Goal: Information Seeking & Learning: Find specific fact

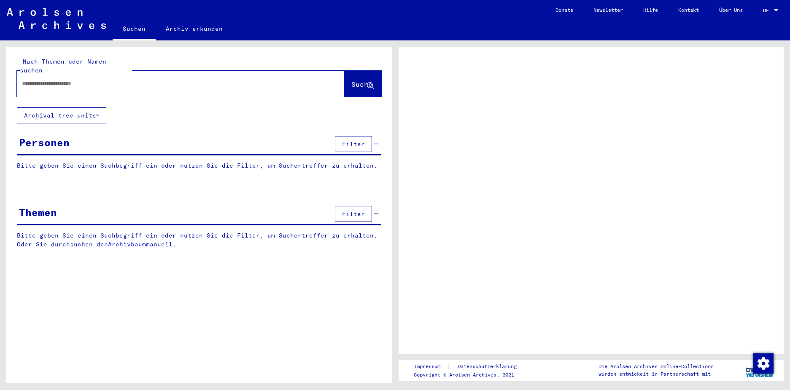
click at [200, 79] on input "text" at bounding box center [173, 83] width 302 height 9
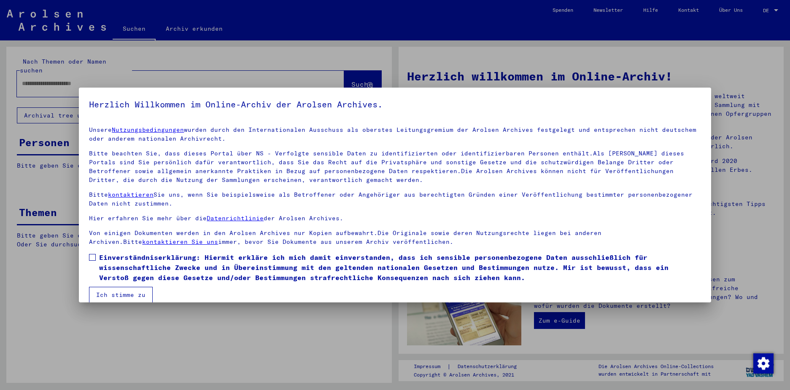
click at [91, 255] on span at bounding box center [92, 257] width 7 height 7
drag, startPoint x: 108, startPoint y: 292, endPoint x: 112, endPoint y: 286, distance: 7.0
click at [110, 288] on button "Ich stimme zu" at bounding box center [121, 295] width 64 height 16
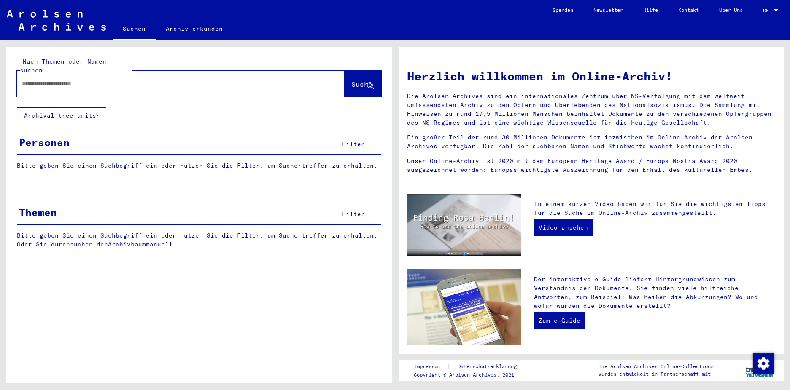
drag, startPoint x: 156, startPoint y: 76, endPoint x: 164, endPoint y: 82, distance: 10.5
click at [156, 79] on input "text" at bounding box center [170, 83] width 297 height 9
type input "**********"
click at [367, 83] on icon at bounding box center [370, 86] width 7 height 7
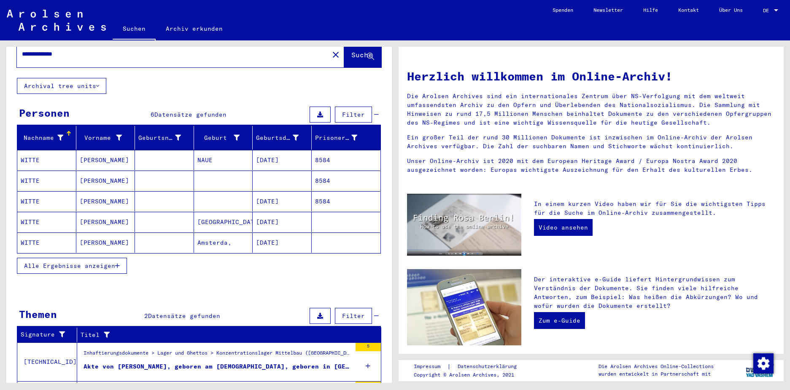
scroll to position [83, 0]
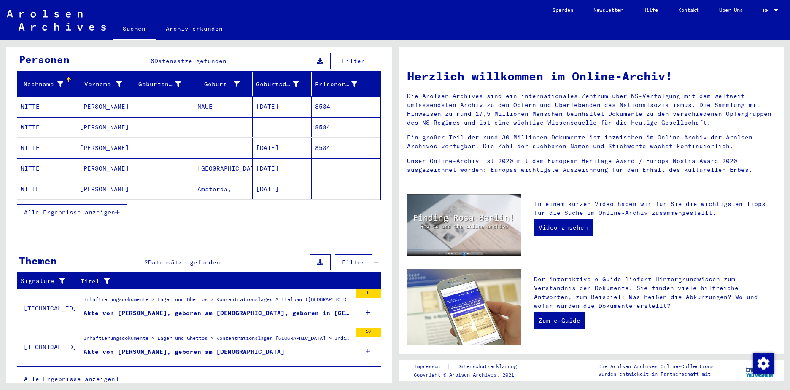
click at [67, 207] on button "Alle Ergebnisse anzeigen" at bounding box center [72, 212] width 110 height 16
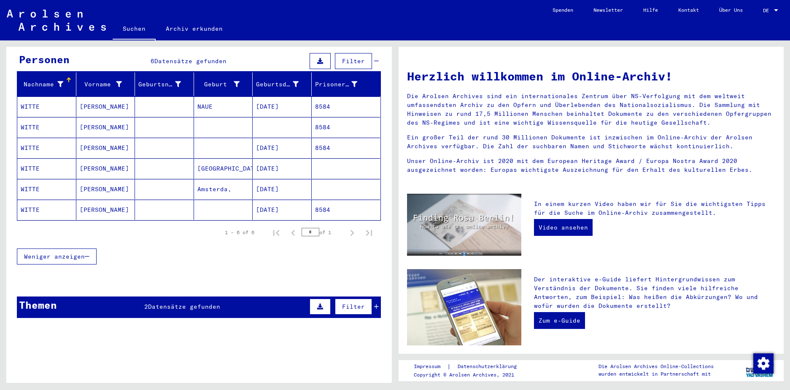
click at [33, 123] on mat-cell "WITTE" at bounding box center [46, 127] width 59 height 20
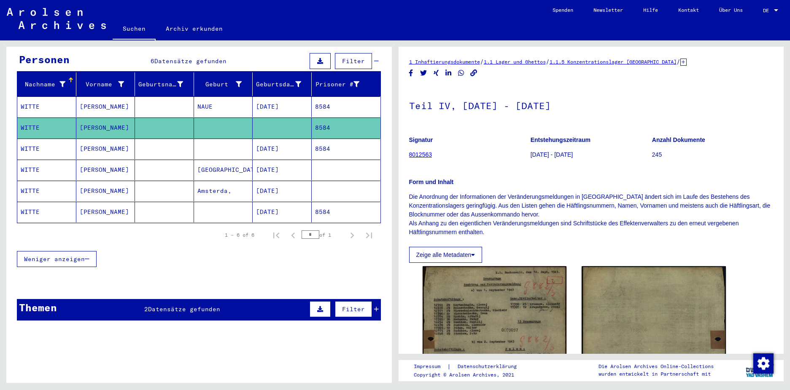
click at [24, 97] on mat-cell "WITTE" at bounding box center [46, 107] width 59 height 21
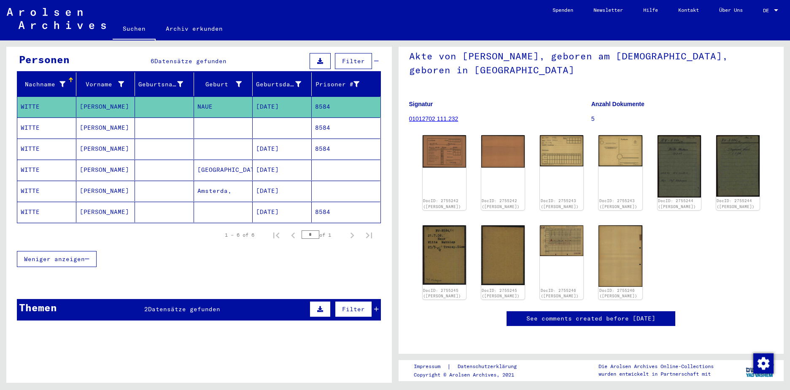
scroll to position [99, 0]
click at [438, 134] on img at bounding box center [444, 151] width 46 height 34
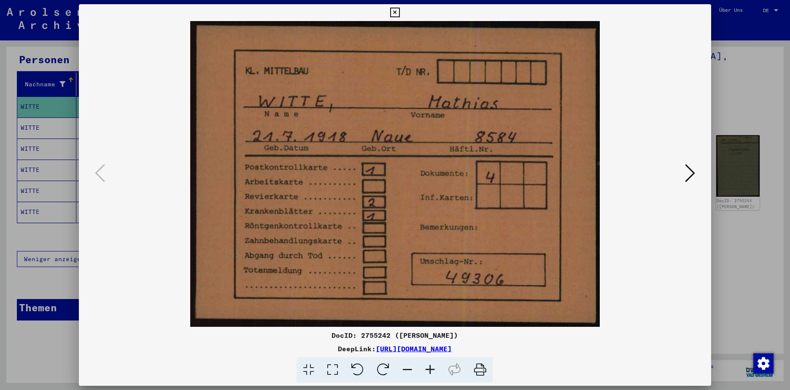
click at [685, 172] on icon at bounding box center [690, 173] width 10 height 20
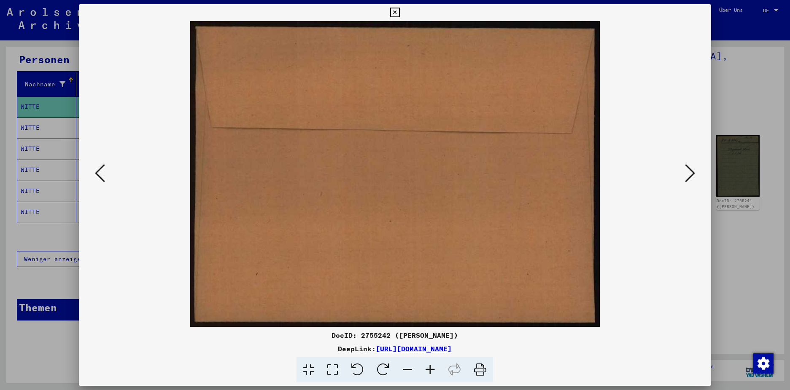
click at [689, 174] on icon at bounding box center [690, 173] width 10 height 20
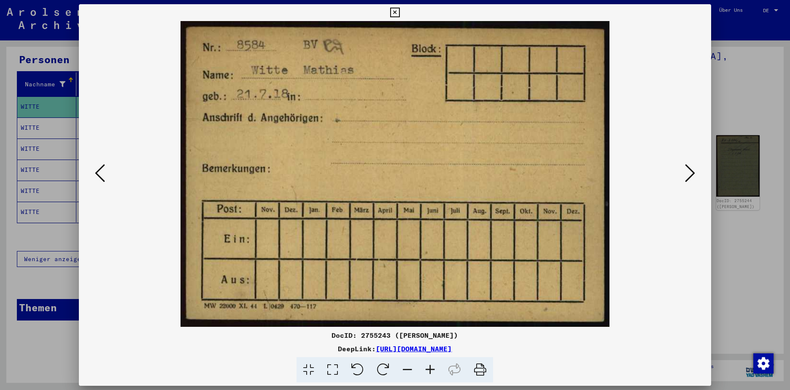
click at [689, 173] on icon at bounding box center [690, 173] width 10 height 20
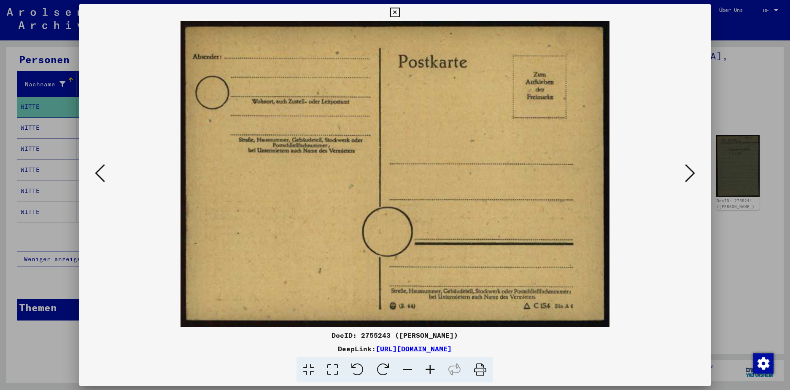
click at [689, 173] on icon at bounding box center [690, 173] width 10 height 20
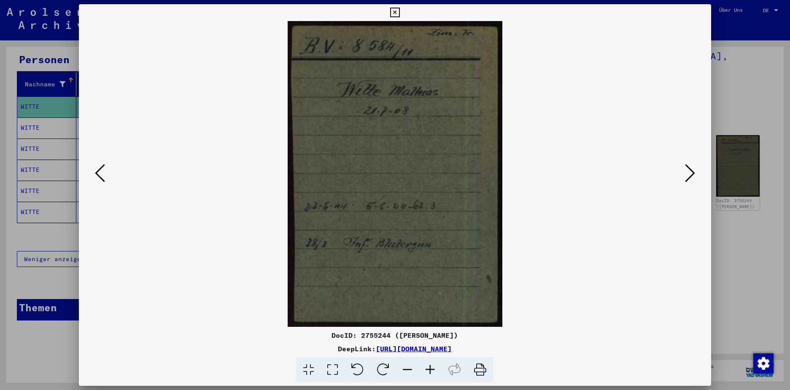
click at [689, 173] on icon at bounding box center [690, 173] width 10 height 20
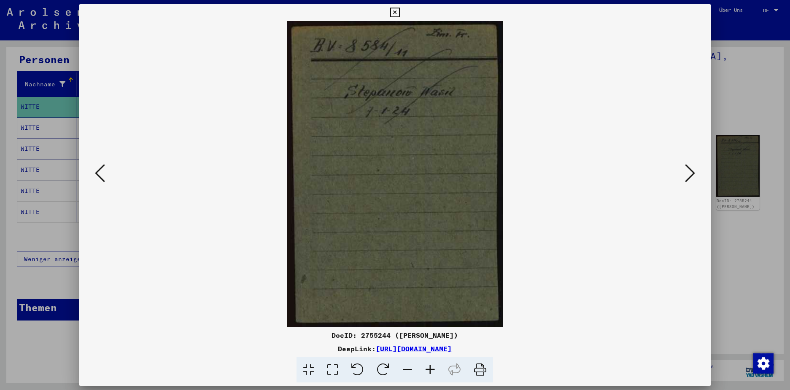
click at [689, 173] on icon at bounding box center [690, 173] width 10 height 20
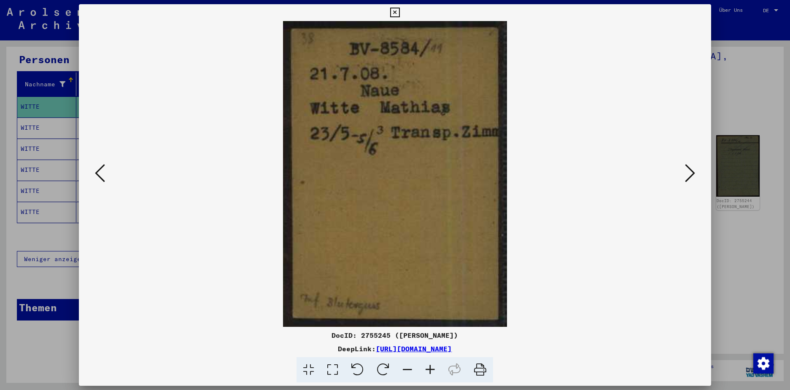
click at [689, 173] on icon at bounding box center [690, 173] width 10 height 20
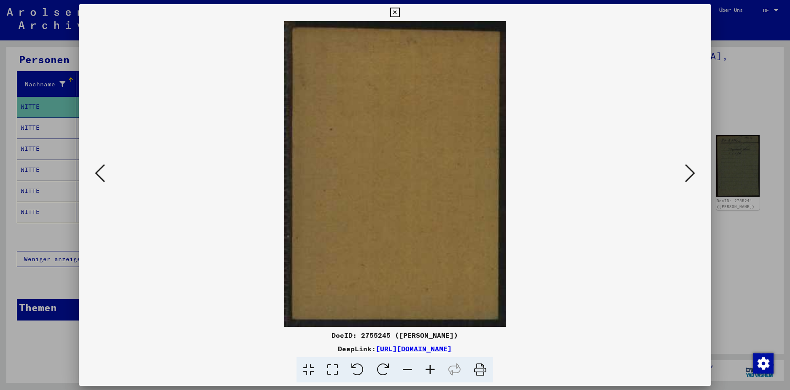
click at [689, 173] on icon at bounding box center [690, 173] width 10 height 20
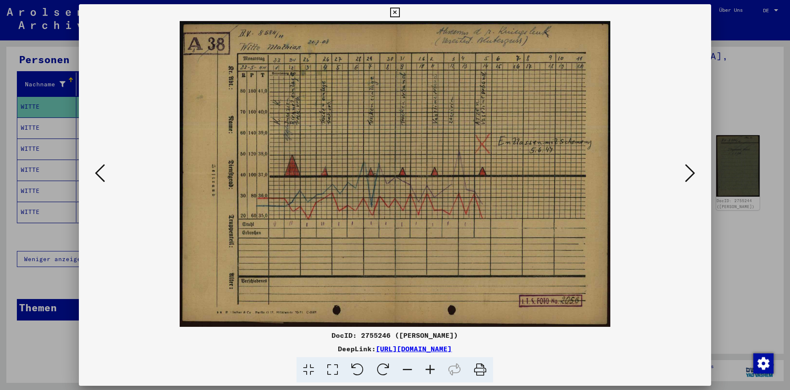
click at [689, 173] on icon at bounding box center [690, 173] width 10 height 20
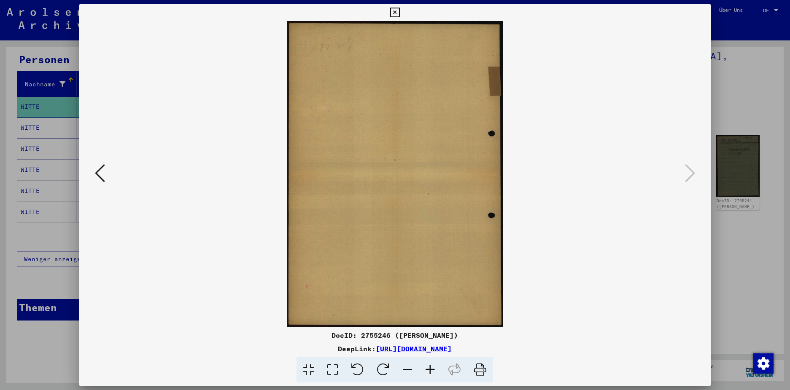
click at [689, 173] on icon at bounding box center [690, 173] width 10 height 20
drag, startPoint x: 705, startPoint y: 11, endPoint x: 706, endPoint y: 20, distance: 8.9
click at [400, 13] on icon at bounding box center [395, 13] width 10 height 10
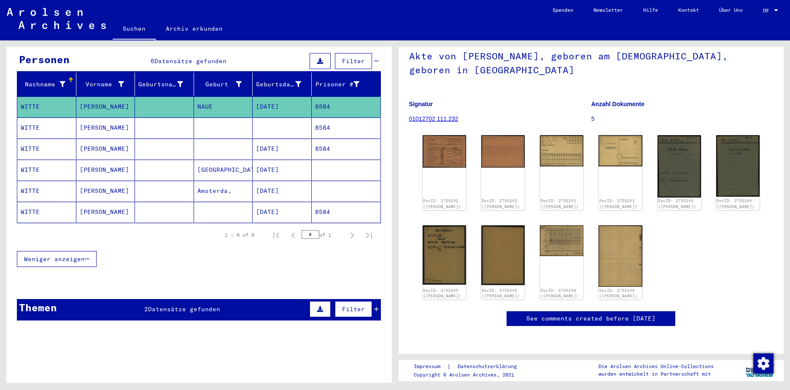
click at [36, 139] on mat-cell "WITTE" at bounding box center [46, 149] width 59 height 21
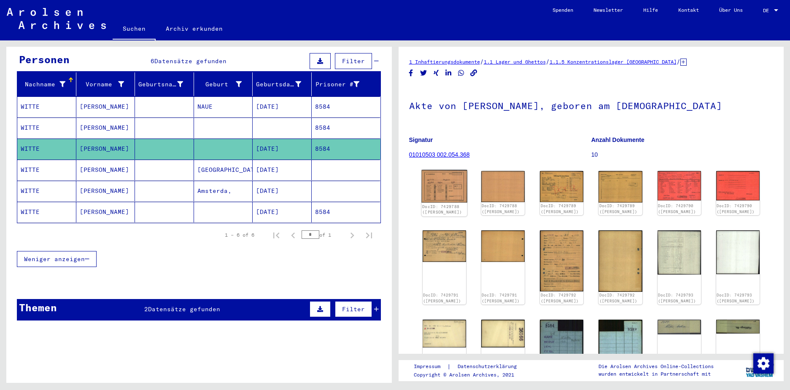
click at [452, 182] on img at bounding box center [444, 186] width 46 height 33
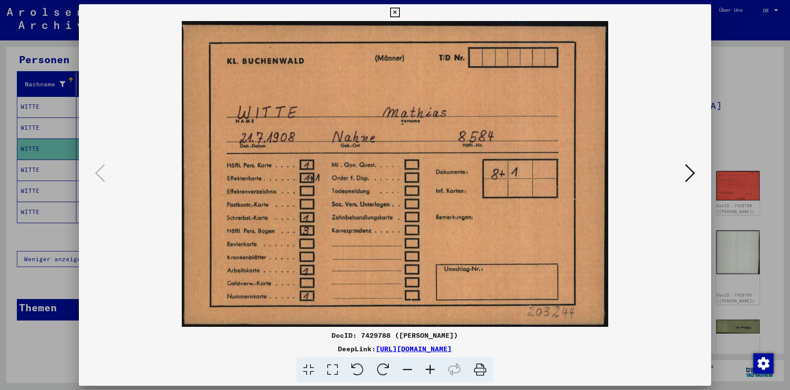
click at [685, 170] on icon at bounding box center [690, 173] width 10 height 20
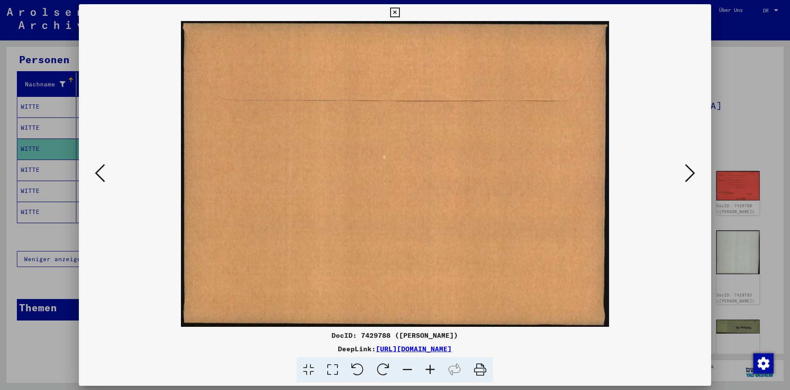
click at [685, 170] on icon at bounding box center [690, 173] width 10 height 20
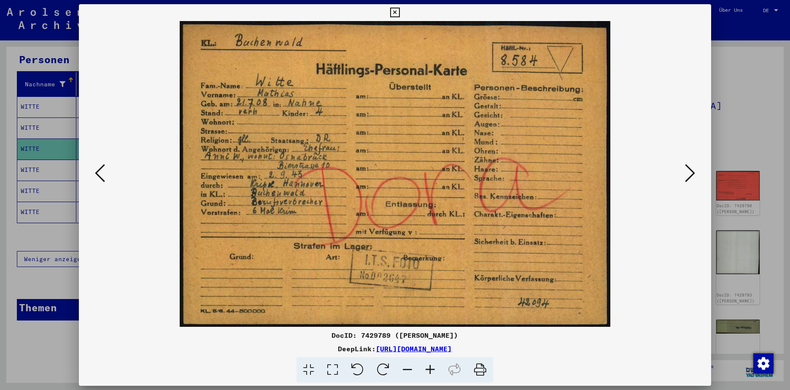
click at [685, 172] on icon at bounding box center [690, 173] width 10 height 20
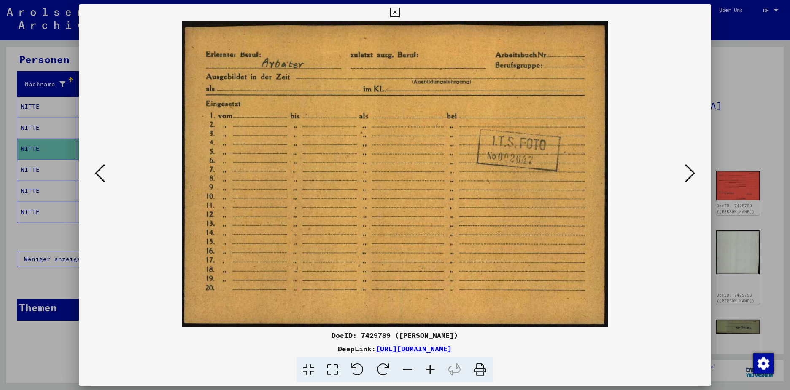
click at [685, 173] on icon at bounding box center [690, 173] width 10 height 20
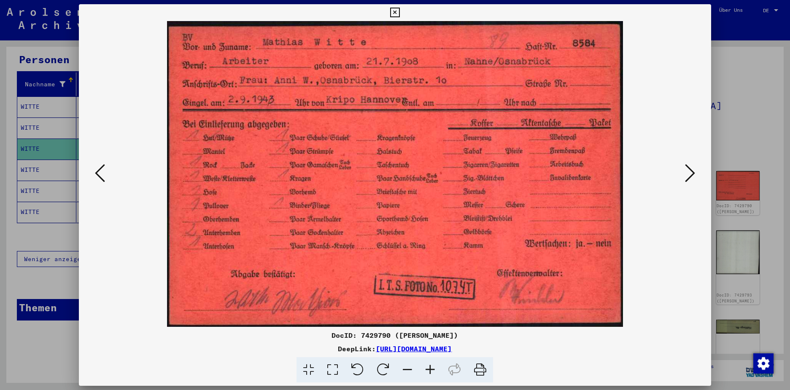
click at [689, 174] on icon at bounding box center [690, 173] width 10 height 20
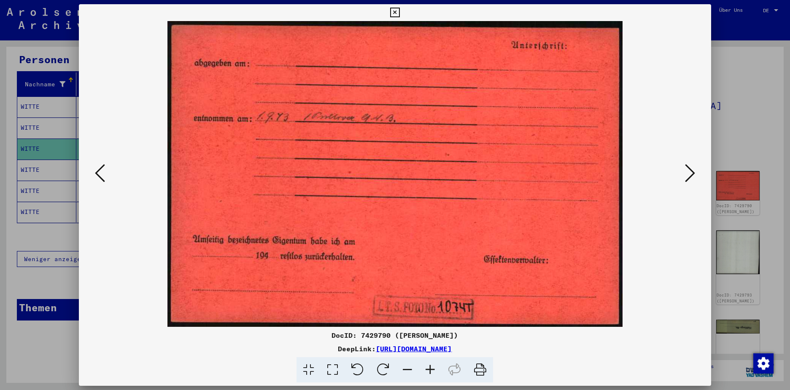
click at [689, 173] on icon at bounding box center [690, 173] width 10 height 20
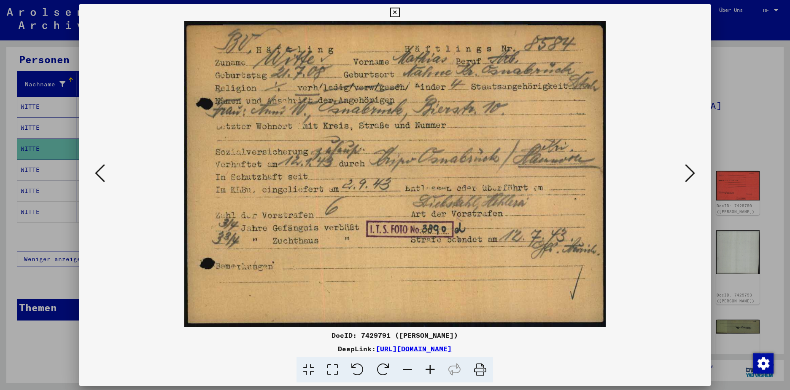
click at [689, 172] on icon at bounding box center [690, 173] width 10 height 20
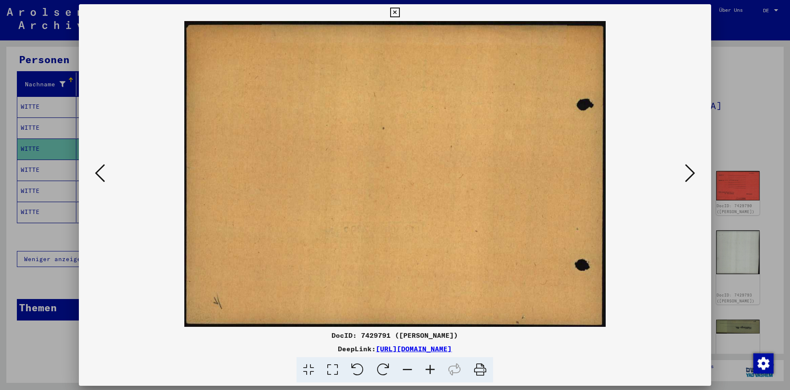
click at [688, 172] on icon at bounding box center [690, 173] width 10 height 20
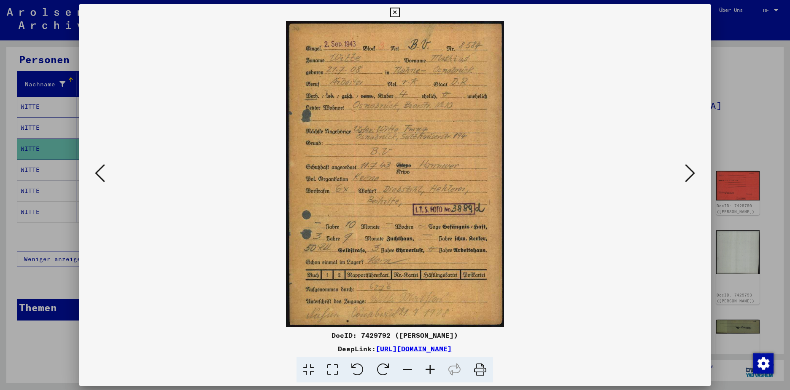
click at [690, 172] on icon at bounding box center [690, 173] width 10 height 20
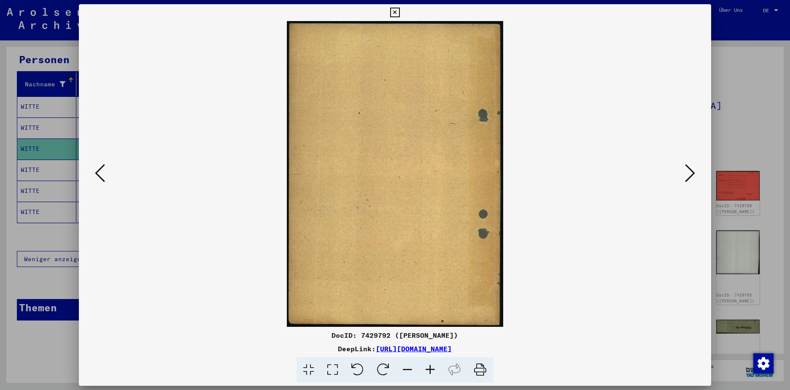
click at [690, 172] on icon at bounding box center [690, 173] width 10 height 20
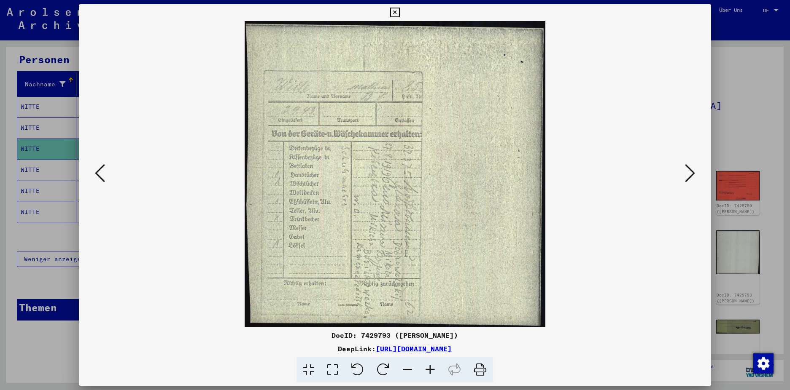
click at [689, 173] on icon at bounding box center [690, 173] width 10 height 20
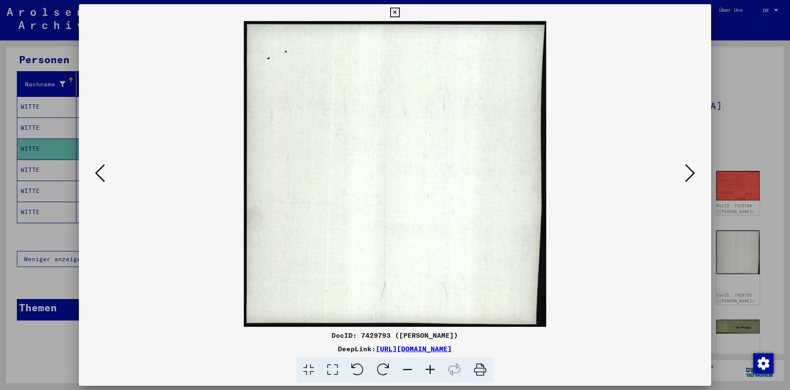
click at [689, 173] on icon at bounding box center [690, 173] width 10 height 20
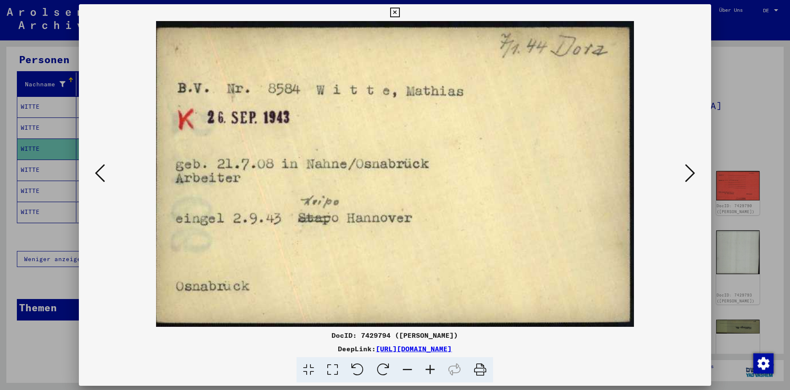
click at [688, 173] on icon at bounding box center [690, 173] width 10 height 20
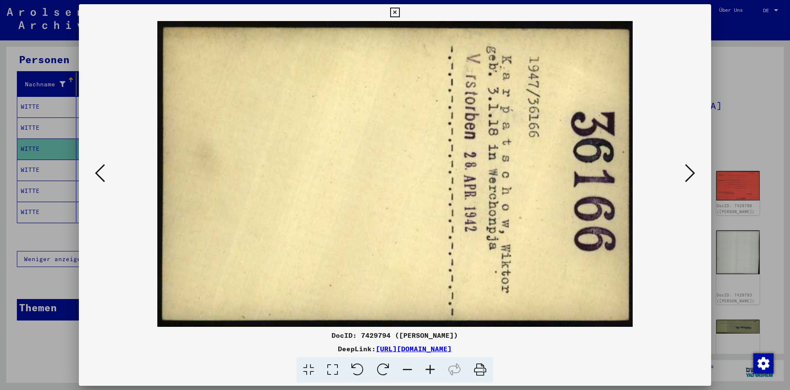
click at [688, 173] on icon at bounding box center [690, 173] width 10 height 20
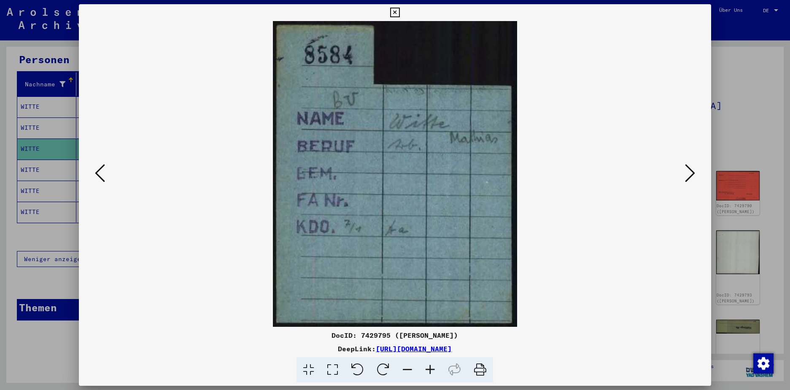
click at [688, 173] on icon at bounding box center [690, 173] width 10 height 20
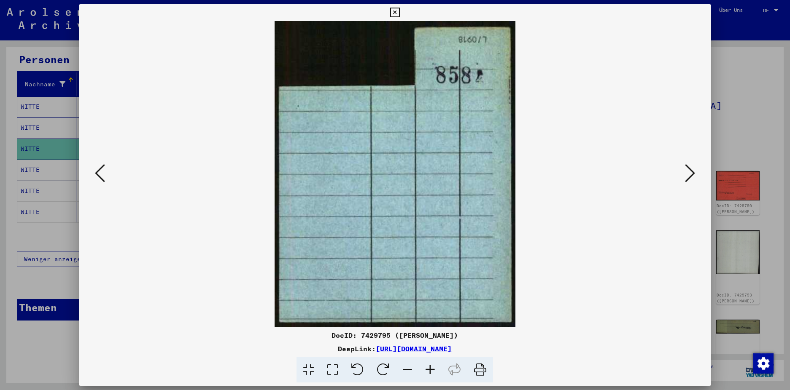
click at [688, 173] on icon at bounding box center [690, 173] width 10 height 20
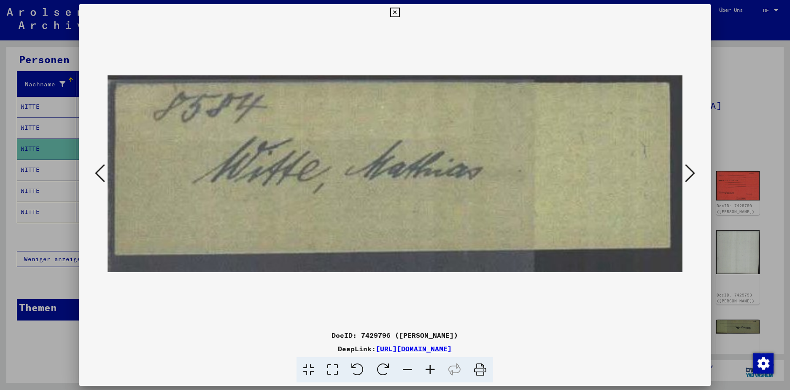
click at [687, 173] on icon at bounding box center [690, 173] width 10 height 20
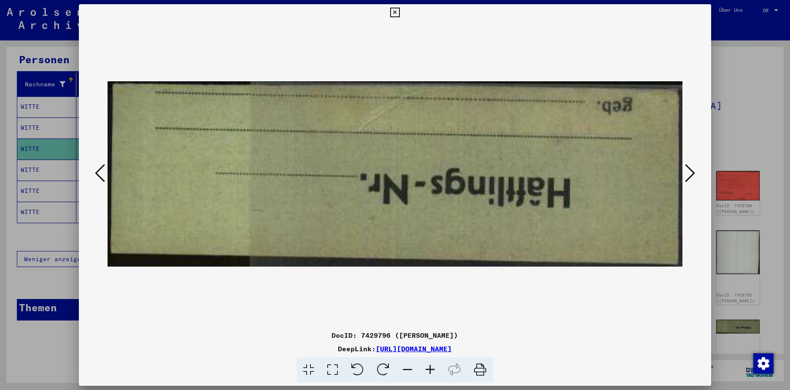
click at [687, 173] on icon at bounding box center [690, 173] width 10 height 20
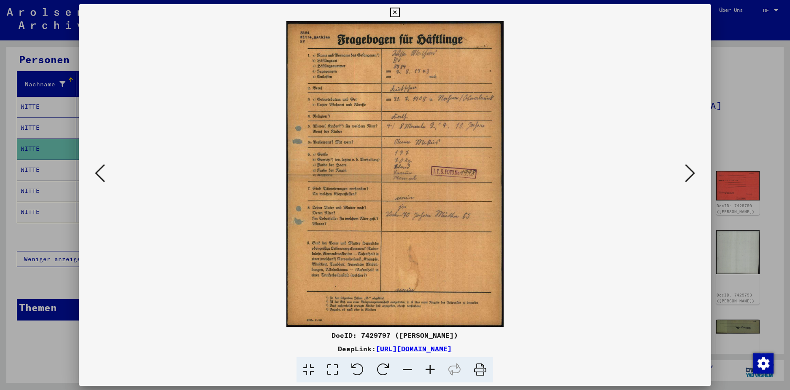
click at [687, 172] on icon at bounding box center [690, 173] width 10 height 20
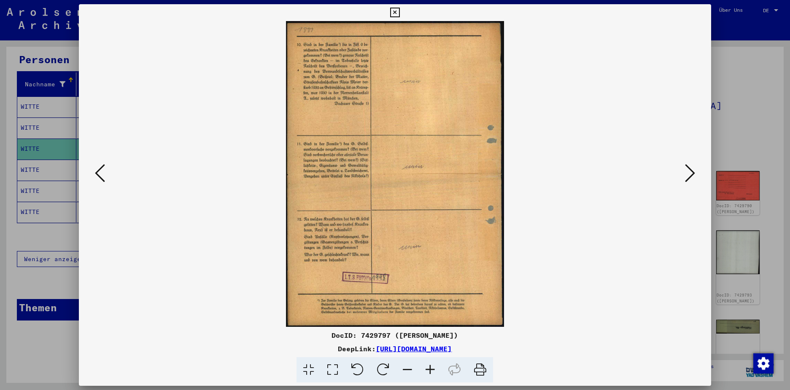
click at [687, 172] on icon at bounding box center [690, 173] width 10 height 20
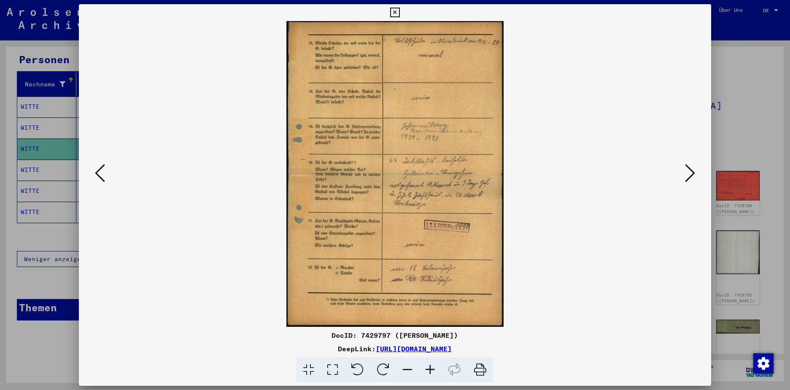
click at [691, 171] on icon at bounding box center [690, 173] width 10 height 20
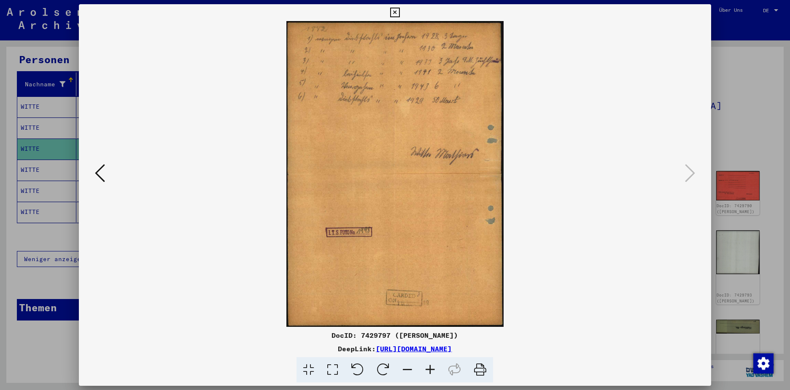
click at [691, 171] on icon at bounding box center [690, 173] width 10 height 20
click at [691, 176] on icon at bounding box center [690, 173] width 10 height 20
click at [400, 12] on icon at bounding box center [395, 13] width 10 height 10
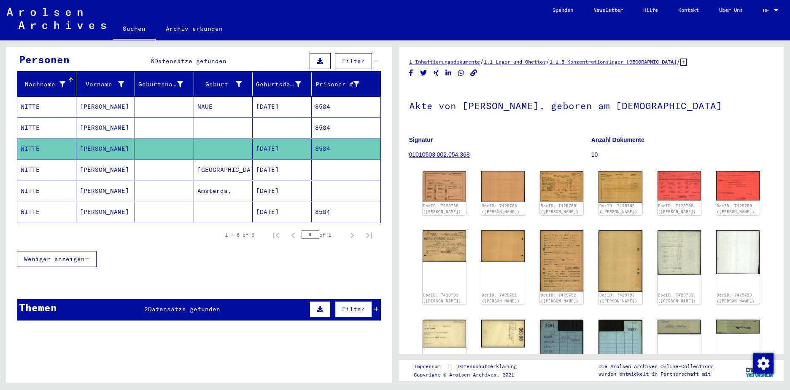
click at [37, 203] on mat-cell "WITTE" at bounding box center [46, 212] width 59 height 21
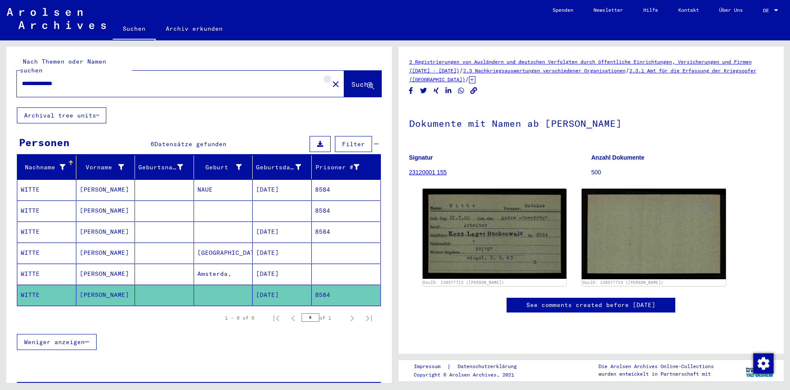
click at [330, 79] on mat-icon "close" at bounding box center [335, 84] width 10 height 10
